Goal: Task Accomplishment & Management: Use online tool/utility

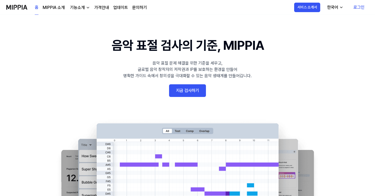
click at [363, 11] on link "로그인" at bounding box center [358, 7] width 19 height 15
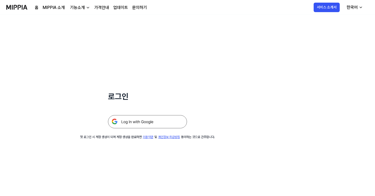
click at [146, 125] on img at bounding box center [147, 121] width 79 height 13
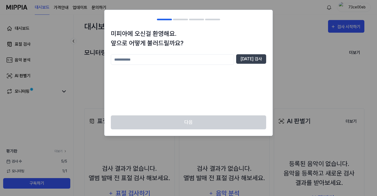
click at [189, 56] on input "text" at bounding box center [172, 59] width 123 height 11
type input "***"
click at [261, 58] on button "[DATE] 검사" at bounding box center [251, 58] width 30 height 9
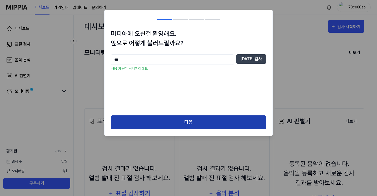
click at [185, 128] on button "다음" at bounding box center [188, 122] width 155 height 14
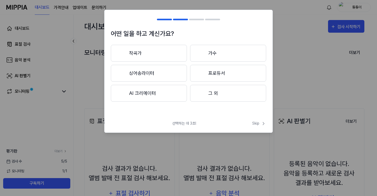
click at [208, 96] on button "그 외" at bounding box center [228, 93] width 76 height 17
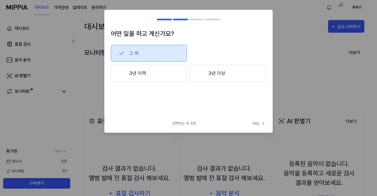
click at [153, 55] on button "그 외" at bounding box center [149, 53] width 76 height 17
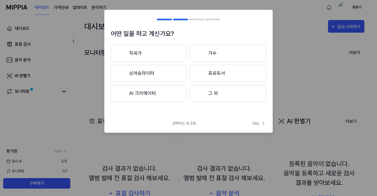
click at [211, 98] on button "그 외" at bounding box center [228, 93] width 76 height 17
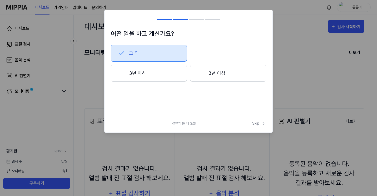
click at [205, 77] on button "3년 이상" at bounding box center [228, 73] width 76 height 17
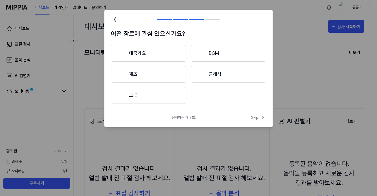
click at [217, 54] on button "BGM" at bounding box center [229, 53] width 76 height 17
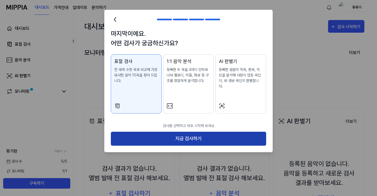
click at [217, 133] on button "지금 검사하기" at bounding box center [188, 139] width 155 height 14
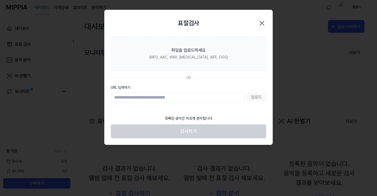
click at [260, 26] on icon "button" at bounding box center [262, 23] width 8 height 8
